Goal: Complete application form

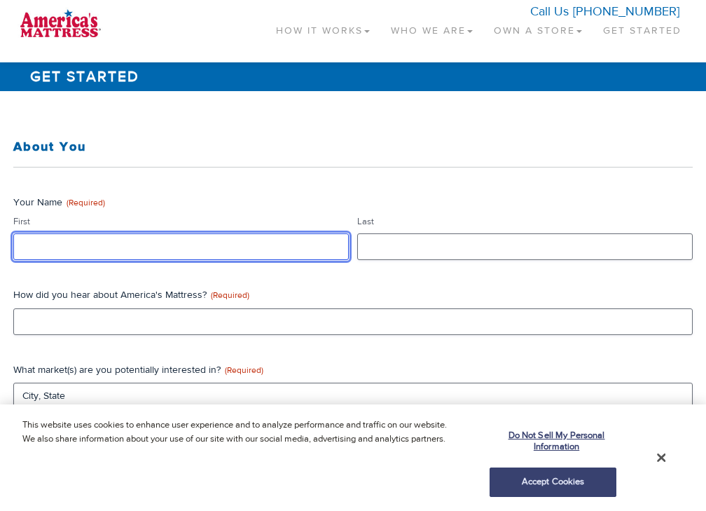
type input "data"
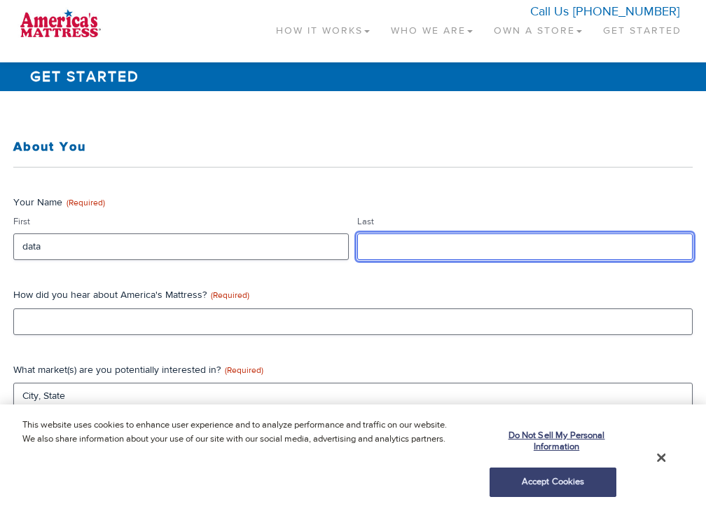
type input "data"
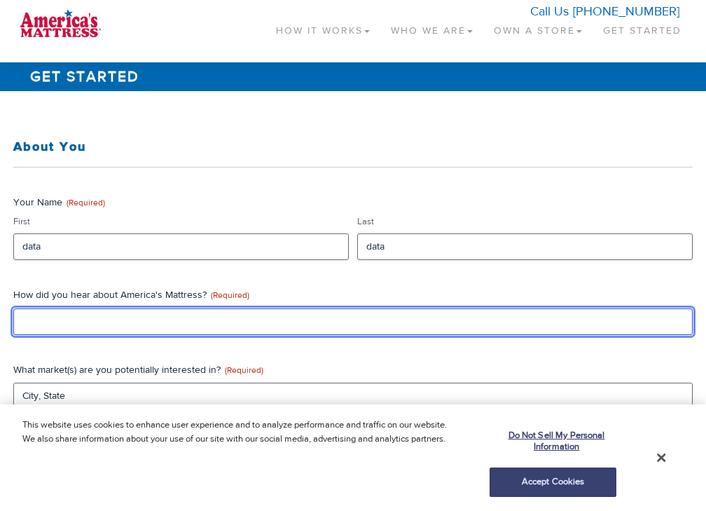
type input "data"
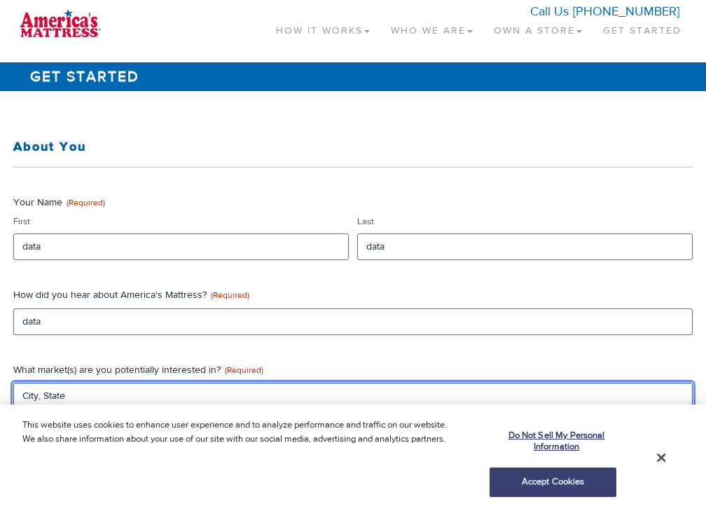
type input "CA"
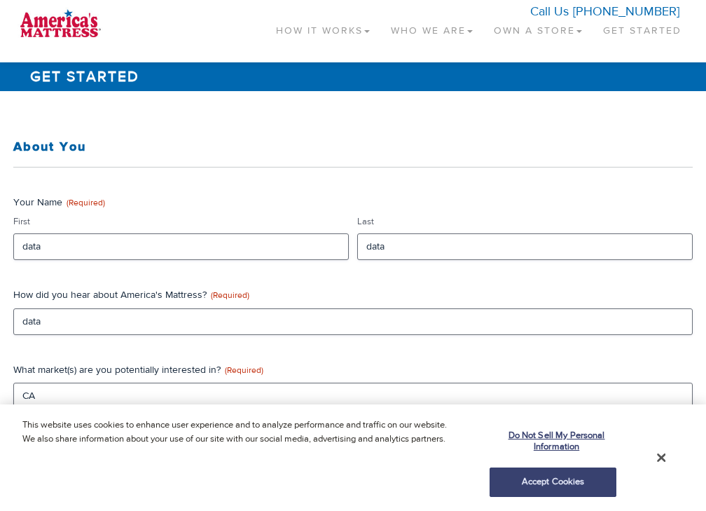
type input "data"
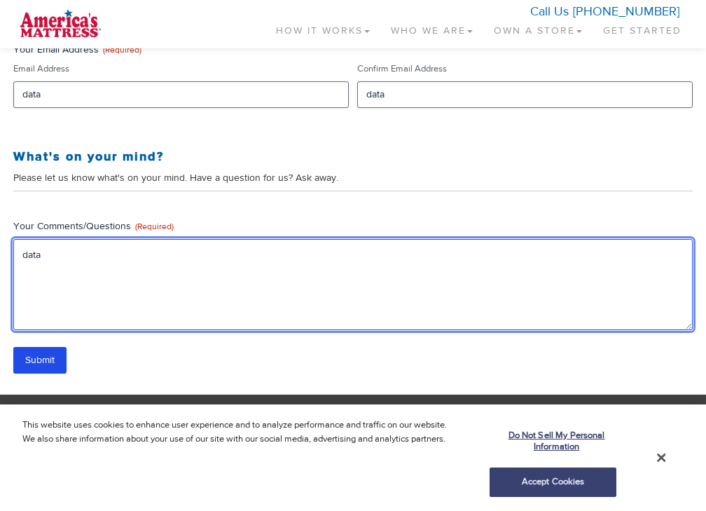
type textarea "dataa"
